Goal: Transaction & Acquisition: Purchase product/service

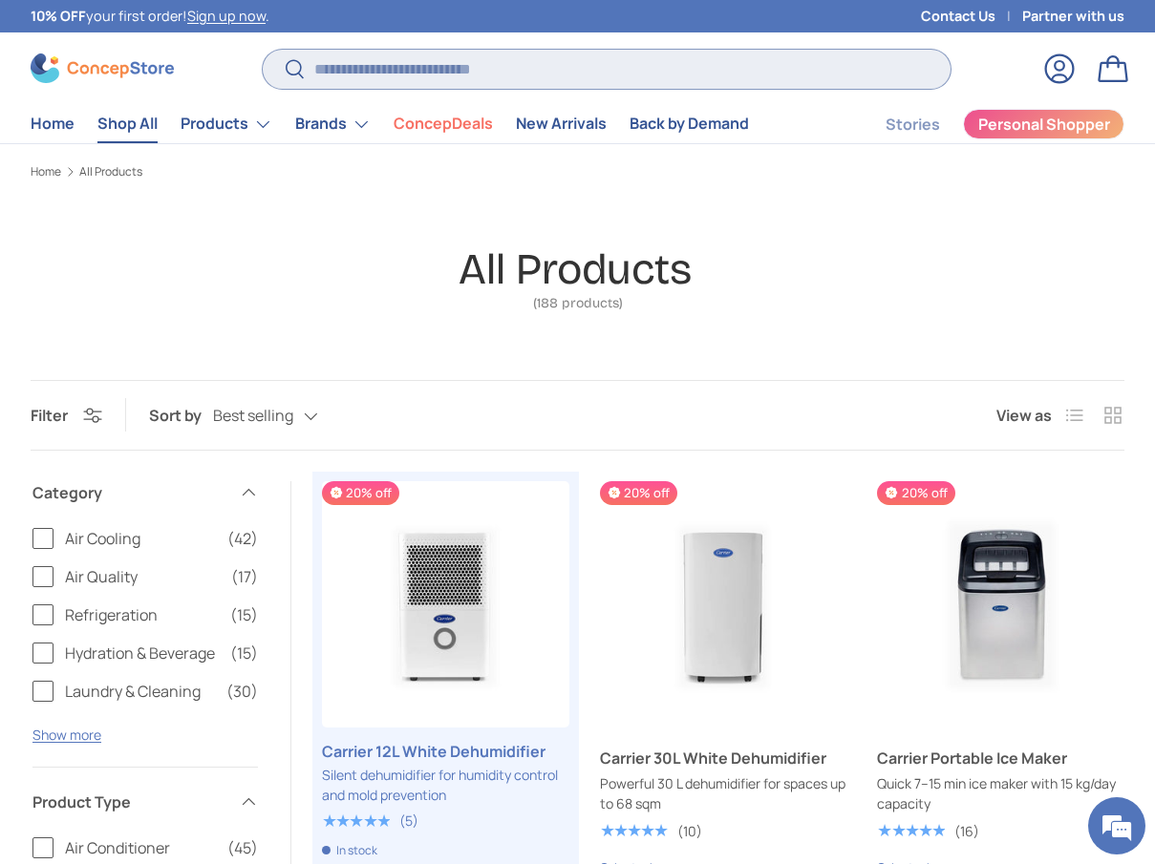
click at [550, 75] on input "Search" at bounding box center [607, 69] width 688 height 39
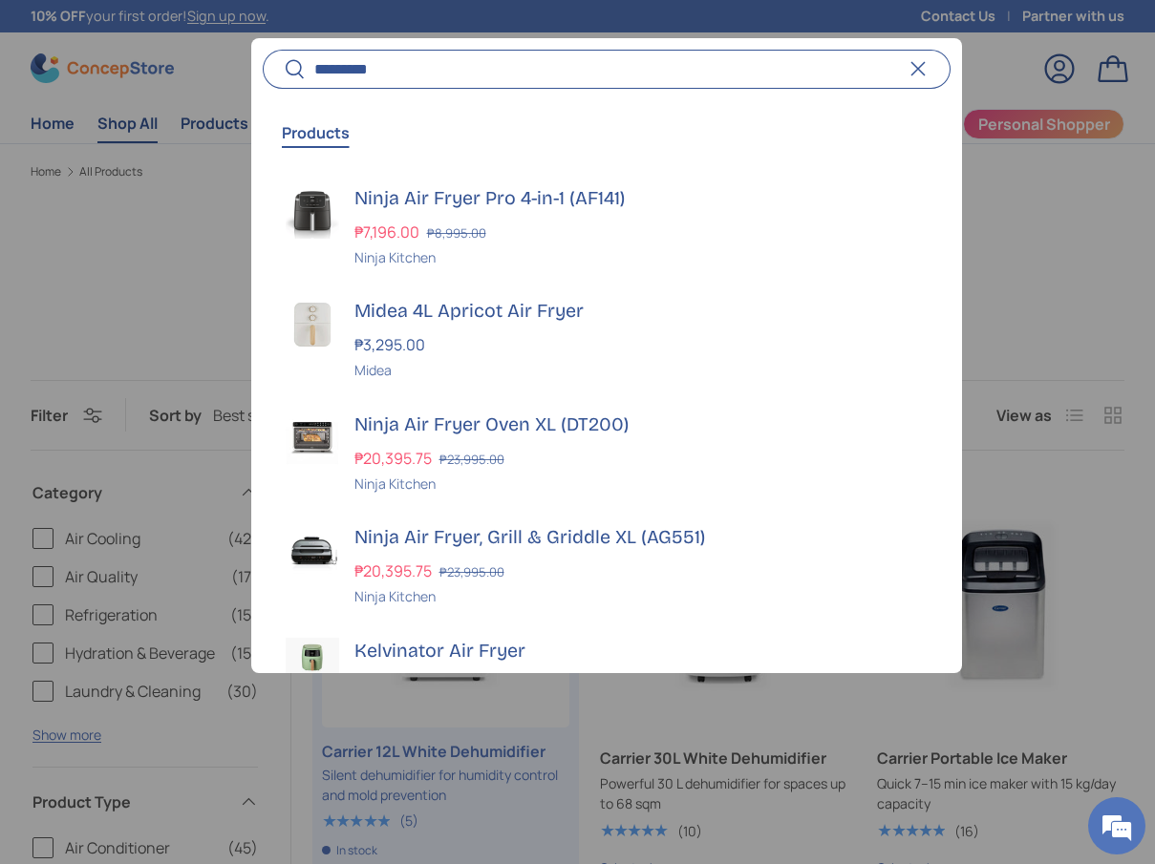
type input "*********"
click at [263, 48] on button "Search" at bounding box center [284, 70] width 43 height 45
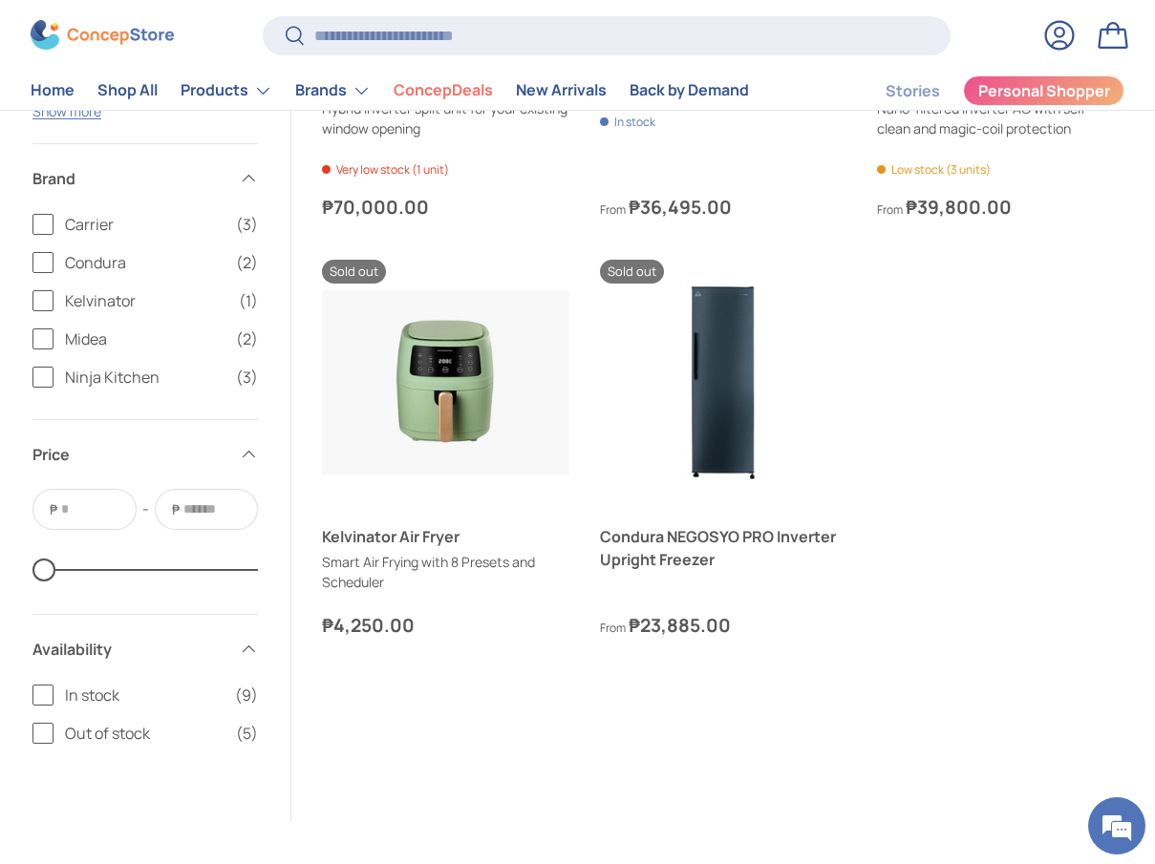
scroll to position [1530, 0]
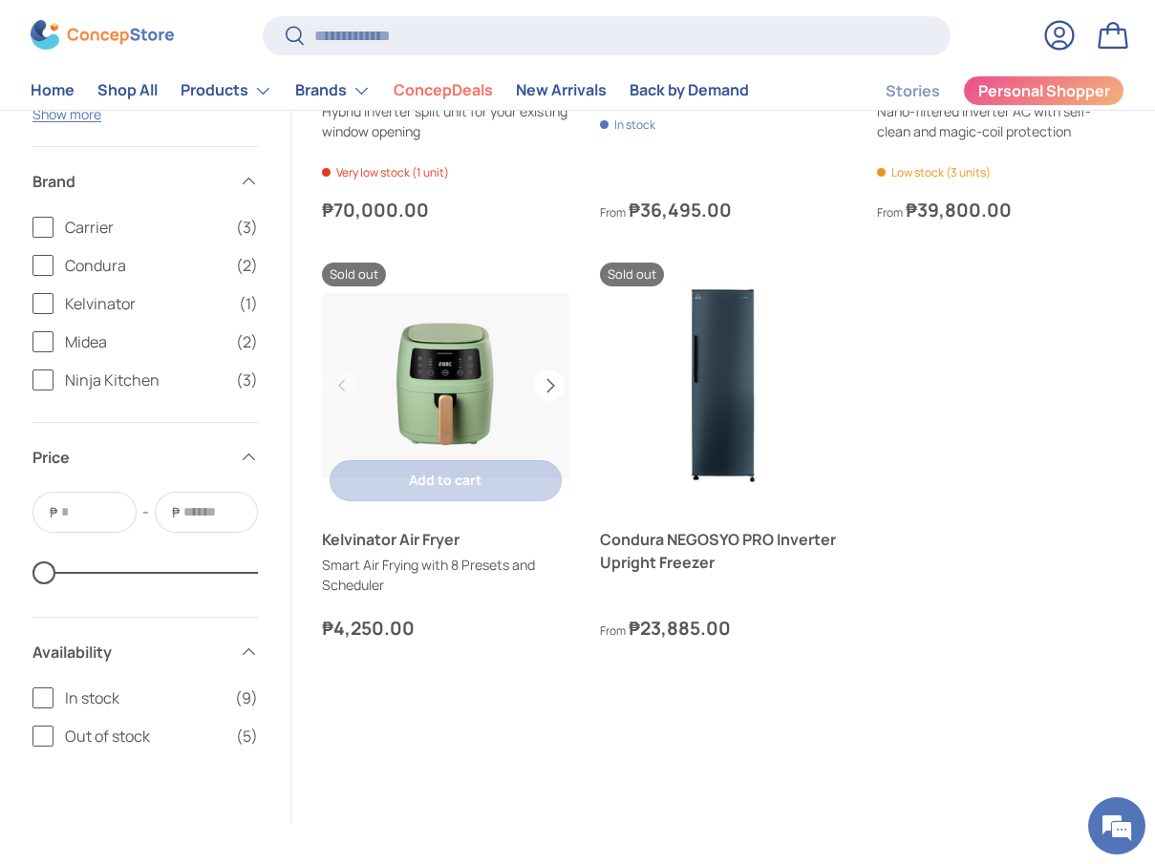
click at [543, 401] on button "Next" at bounding box center [549, 386] width 31 height 31
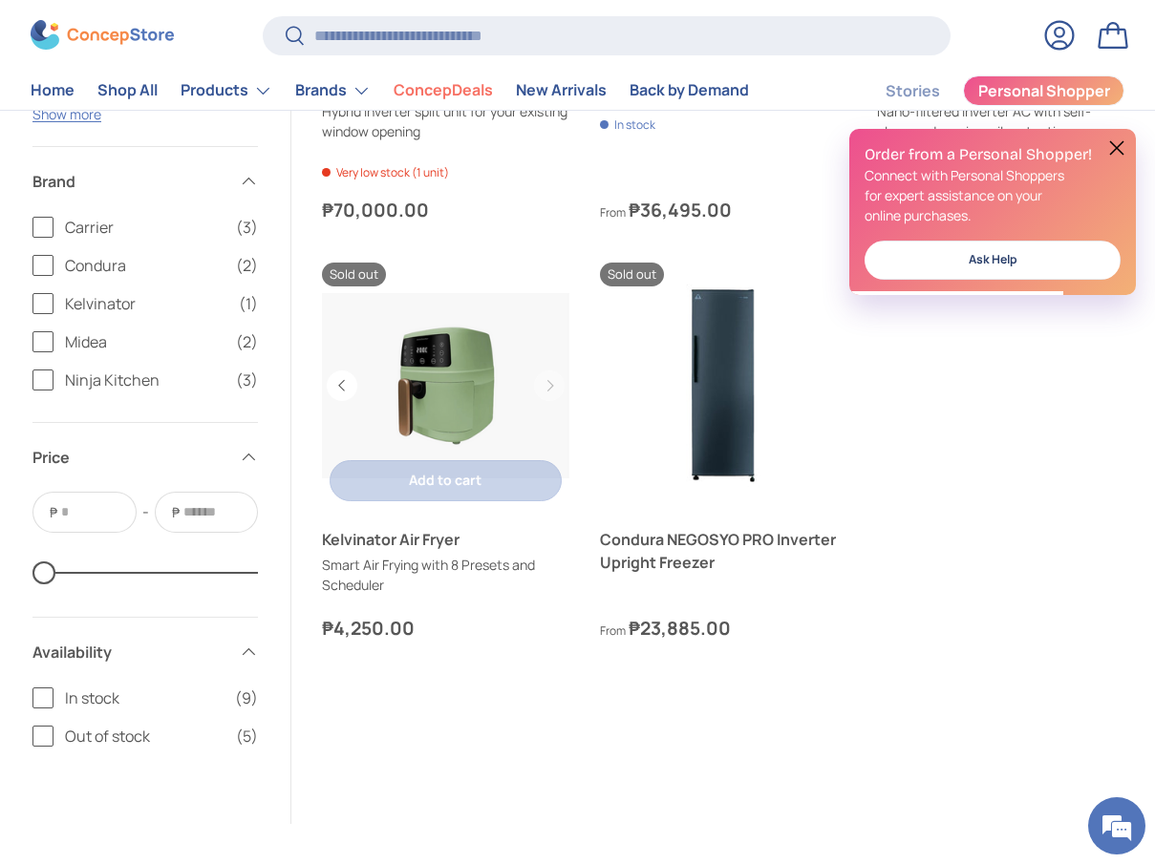
scroll to position [0, 0]
click at [507, 385] on link "Kelvinator Air Fryer" at bounding box center [446, 386] width 247 height 247
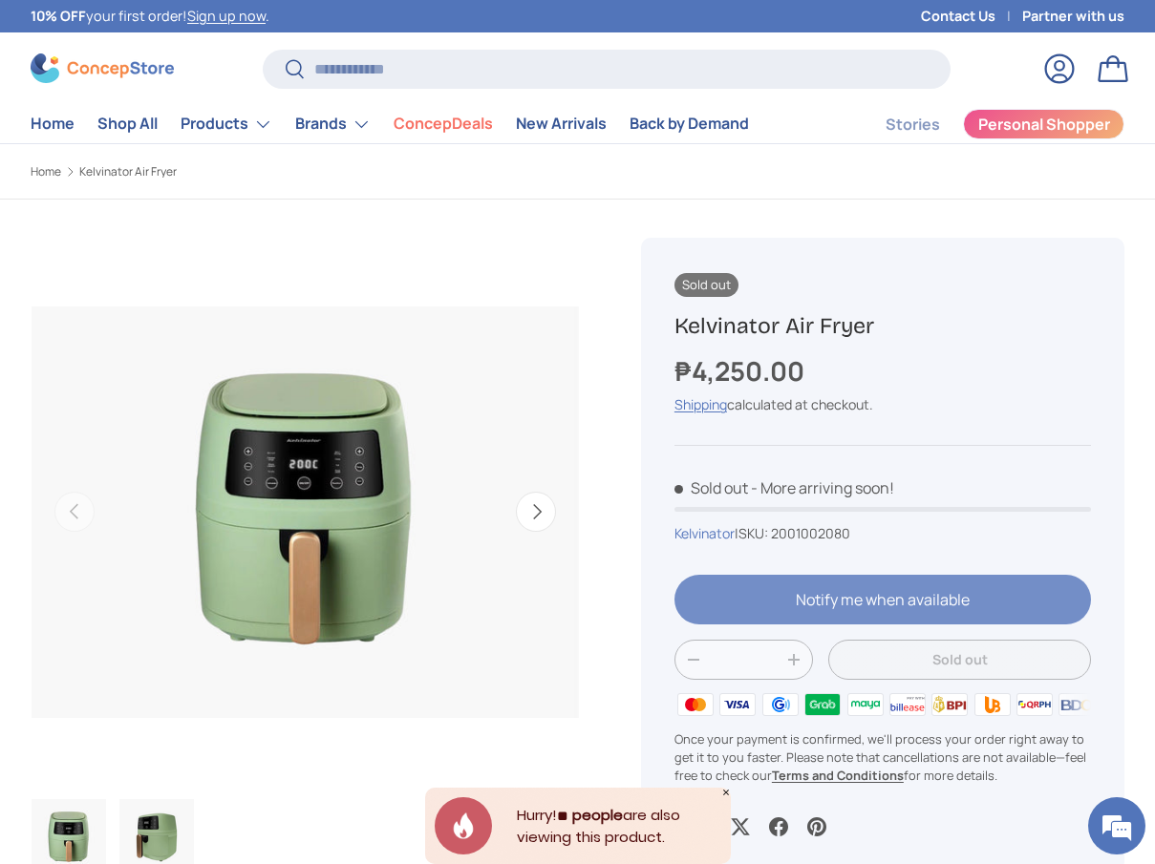
click at [889, 592] on div at bounding box center [882, 607] width 416 height 65
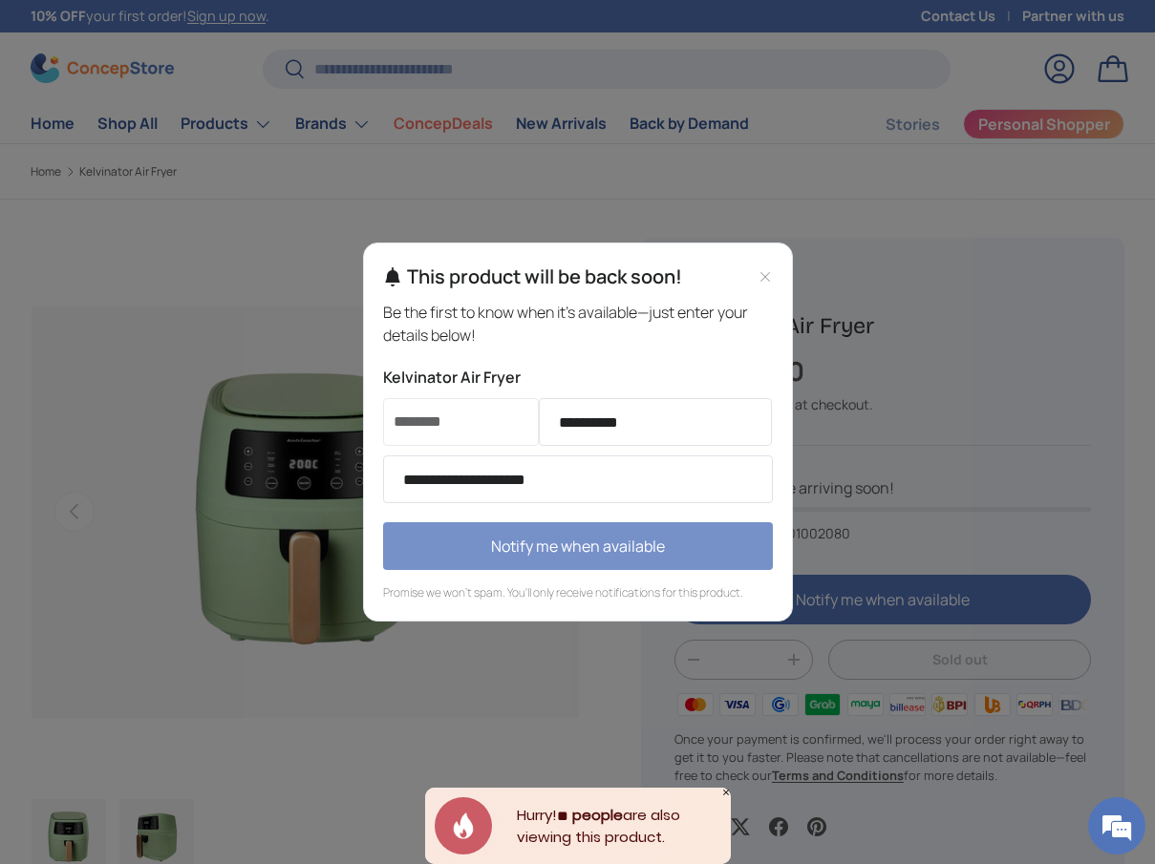
click at [619, 536] on button "Notify me when available" at bounding box center [578, 546] width 390 height 48
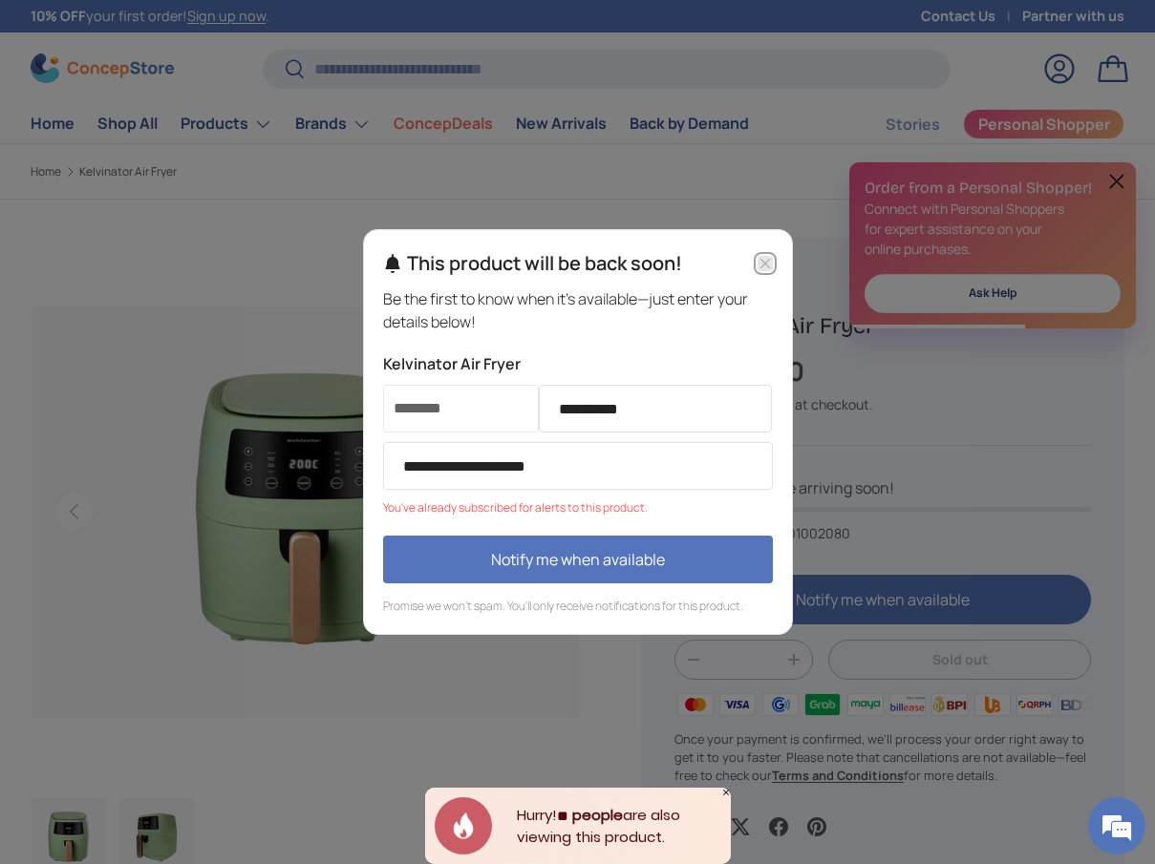
click at [759, 270] on icon "Close modal" at bounding box center [764, 263] width 15 height 15
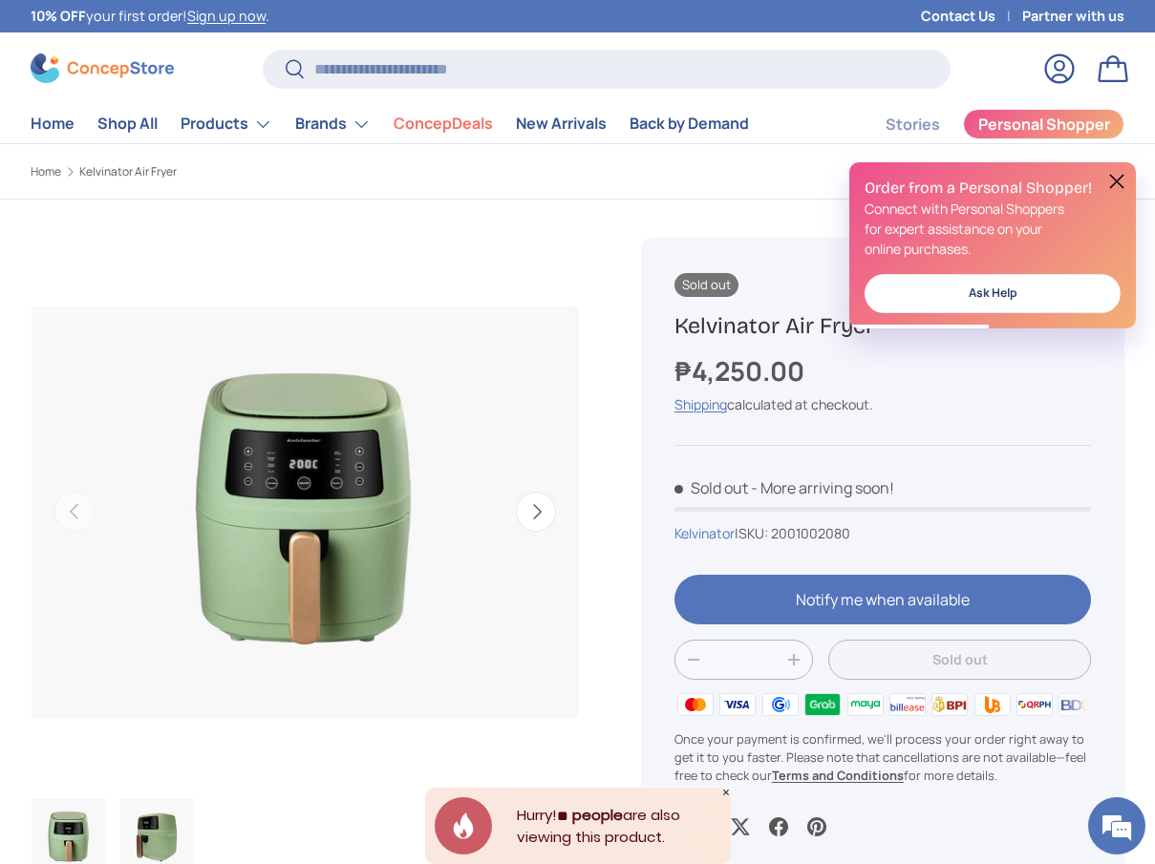
click at [376, 692] on img "Gallery Viewer" at bounding box center [305, 512] width 549 height 549
